Goal: Information Seeking & Learning: Learn about a topic

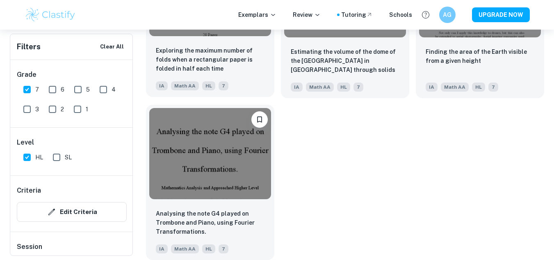
scroll to position [1663, 0]
click at [32, 86] on input "7" at bounding box center [27, 89] width 16 height 16
checkbox input "false"
click at [78, 106] on input "1" at bounding box center [77, 109] width 16 height 16
checkbox input "true"
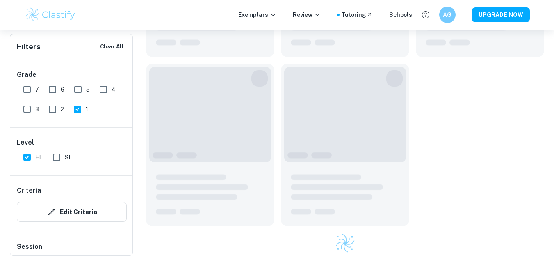
click at [52, 105] on div "2" at bounding box center [58, 108] width 25 height 20
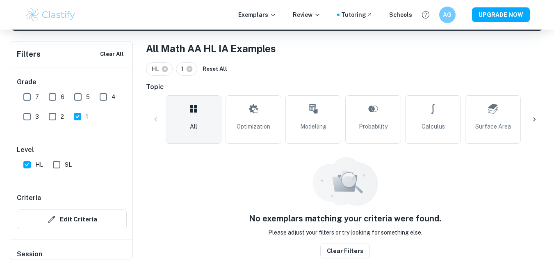
scroll to position [153, 0]
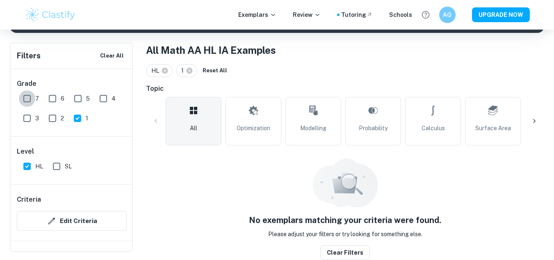
click at [25, 107] on input "7" at bounding box center [27, 98] width 16 height 16
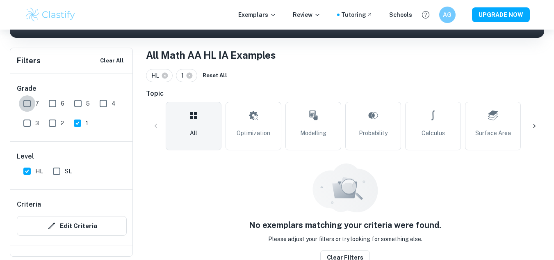
click at [26, 104] on input "7" at bounding box center [27, 103] width 16 height 16
checkbox input "false"
click at [52, 124] on input "2" at bounding box center [52, 123] width 16 height 16
checkbox input "true"
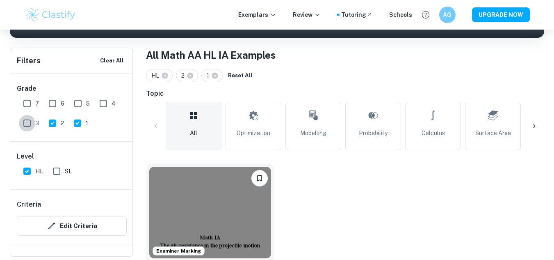
click at [31, 123] on input "3" at bounding box center [27, 123] width 16 height 16
checkbox input "true"
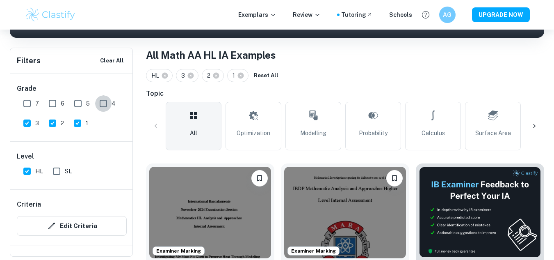
click at [103, 103] on input "4" at bounding box center [103, 103] width 16 height 16
checkbox input "true"
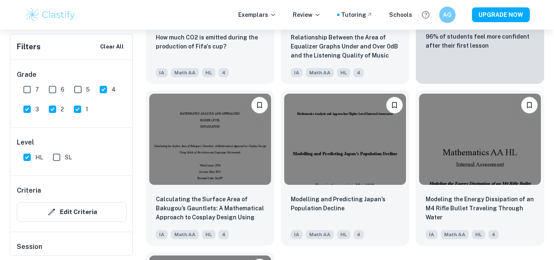
scroll to position [2326, 0]
click at [79, 88] on input "5" at bounding box center [78, 89] width 16 height 16
checkbox input "true"
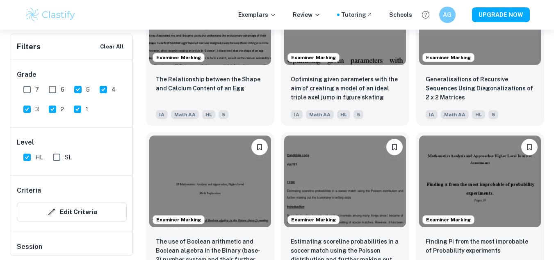
scroll to position [1798, 0]
click at [53, 87] on input "6" at bounding box center [52, 89] width 16 height 16
checkbox input "true"
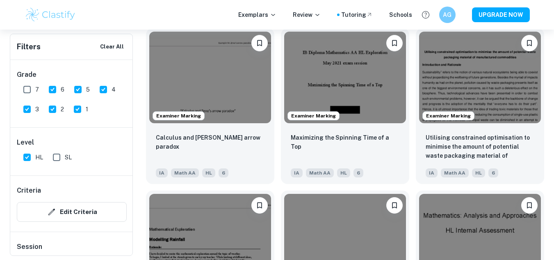
scroll to position [3359, 0]
click at [25, 88] on input "7" at bounding box center [27, 89] width 16 height 16
checkbox input "true"
